Goal: Information Seeking & Learning: Find specific fact

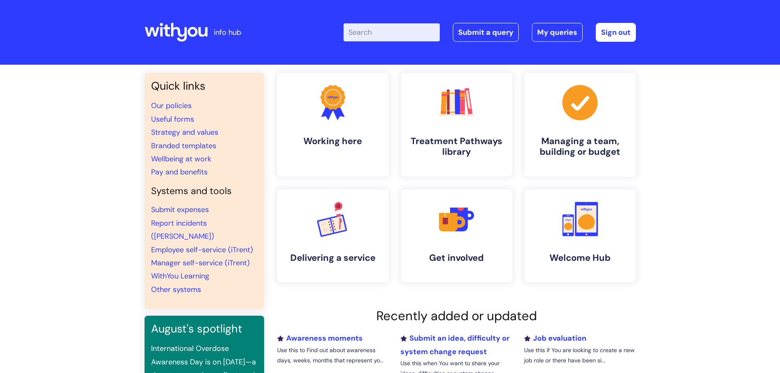
click at [385, 40] on input "Enter your search term here..." at bounding box center [392, 32] width 96 height 18
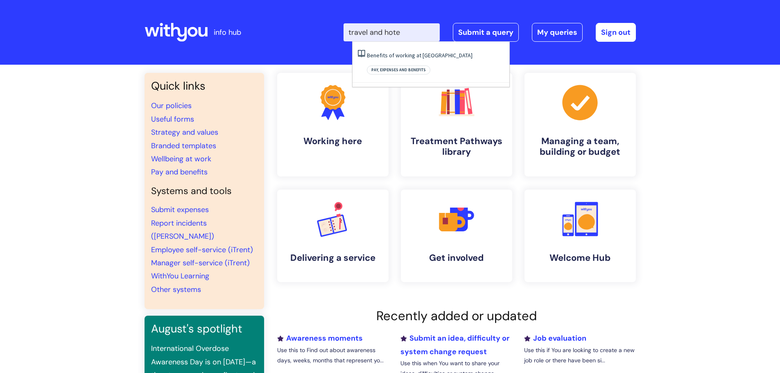
type input "travel and hotel"
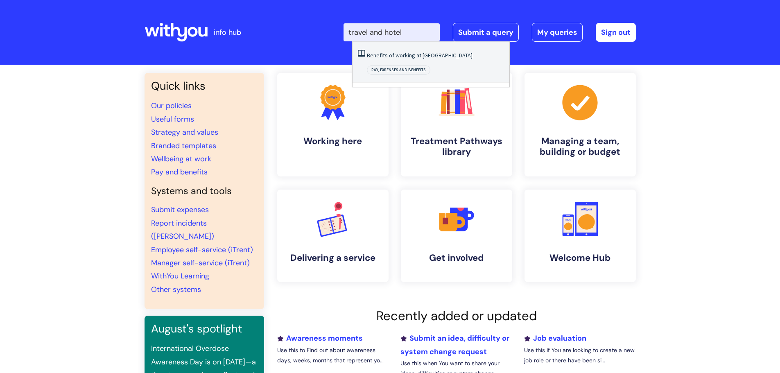
click at [436, 57] on link "Benefits of working at [GEOGRAPHIC_DATA]" at bounding box center [420, 55] width 106 height 7
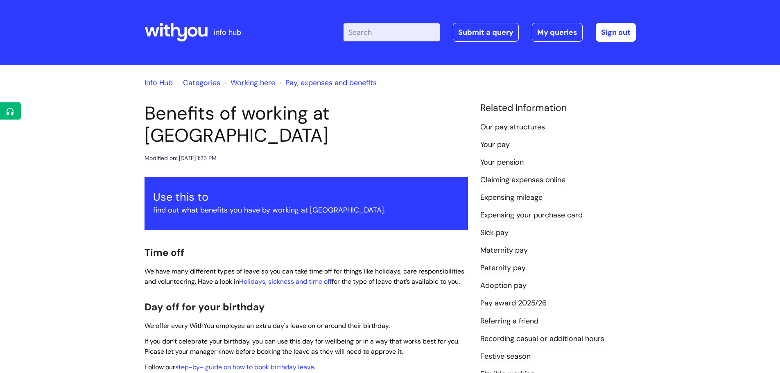
click at [403, 34] on input "Enter your search term here..." at bounding box center [392, 32] width 96 height 18
click at [514, 199] on link "Expensing mileage" at bounding box center [511, 197] width 62 height 11
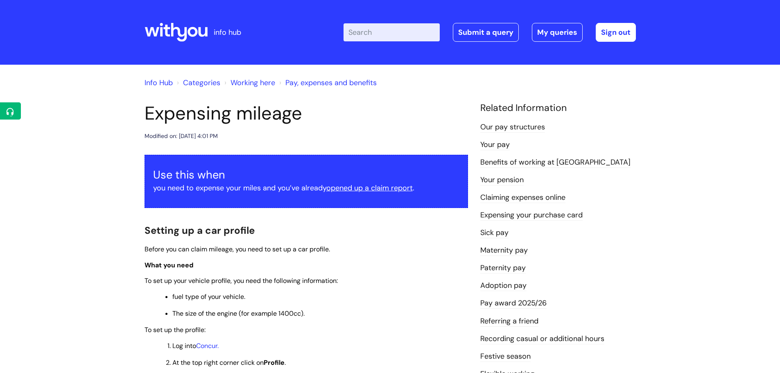
click at [387, 29] on input "Enter your search term here..." at bounding box center [392, 32] width 96 height 18
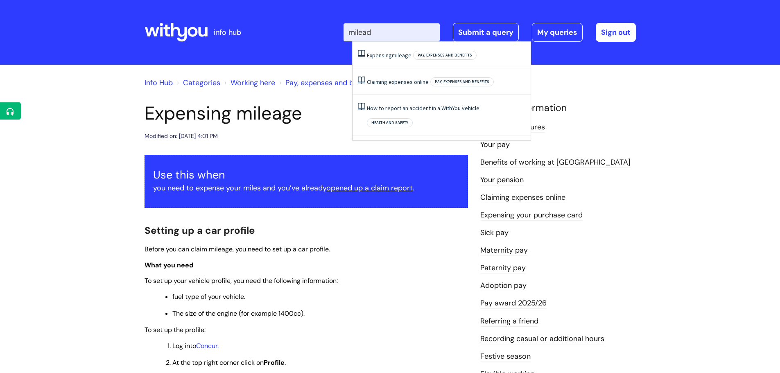
type input "milea"
click at [396, 52] on span "mileage" at bounding box center [402, 55] width 20 height 7
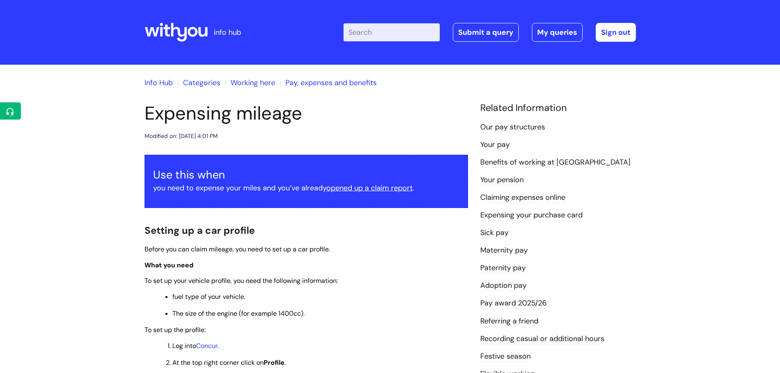
click at [393, 35] on input "Enter your search term here..." at bounding box center [392, 32] width 96 height 18
type input "mileage rates"
click button "Search" at bounding box center [0, 0] width 0 height 0
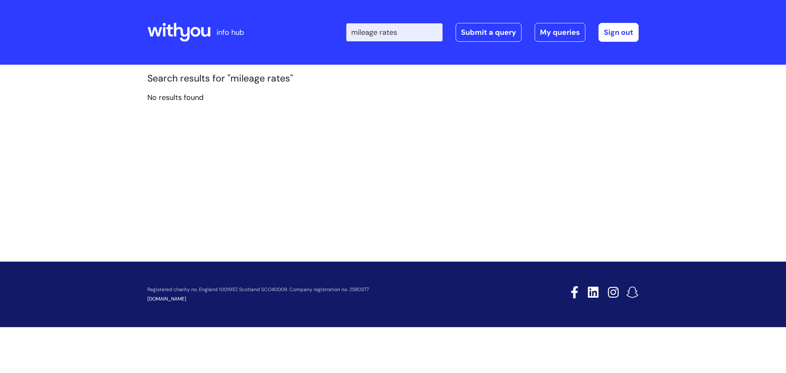
click at [428, 34] on input "mileage rates" at bounding box center [394, 32] width 96 height 18
type input "m"
